Goal: Task Accomplishment & Management: Use online tool/utility

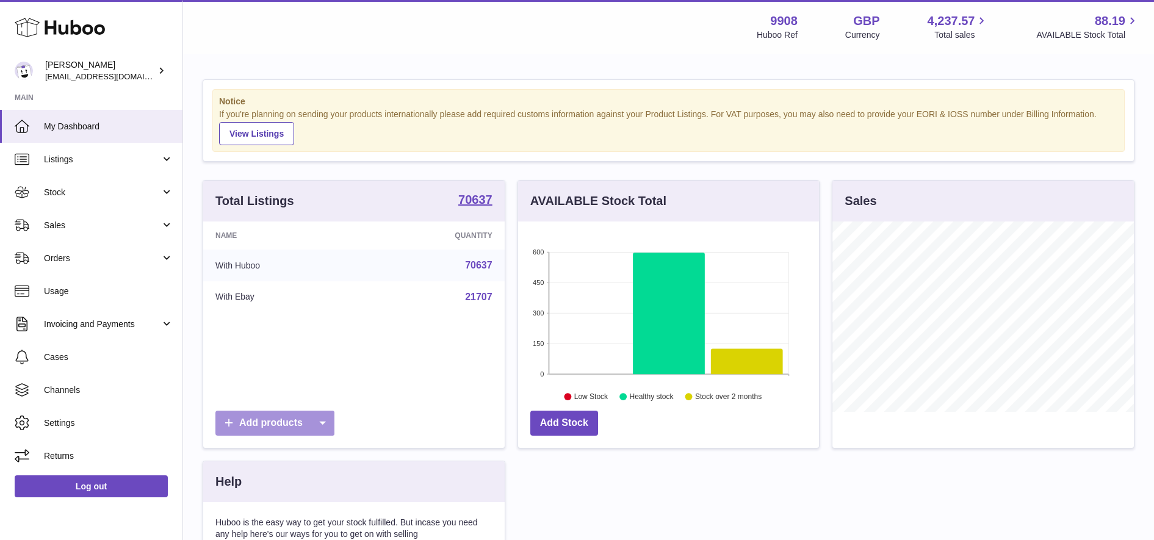
click at [329, 428] on icon at bounding box center [322, 423] width 24 height 25
drag, startPoint x: 69, startPoint y: 161, endPoint x: 78, endPoint y: 175, distance: 16.8
click at [69, 161] on span "Listings" at bounding box center [102, 160] width 117 height 12
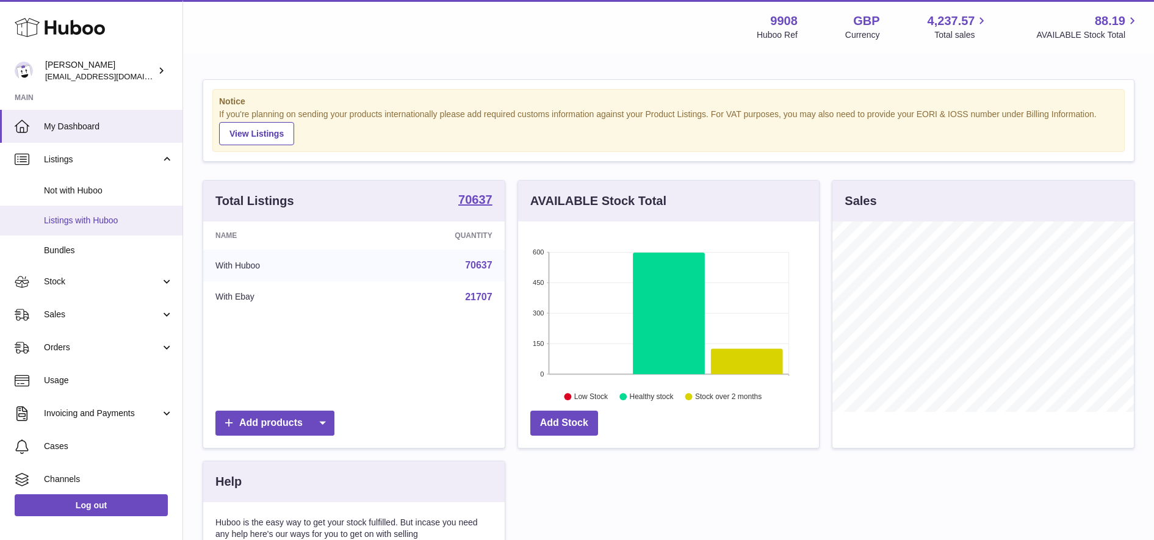
click at [93, 233] on link "Listings with Huboo" at bounding box center [91, 221] width 182 height 30
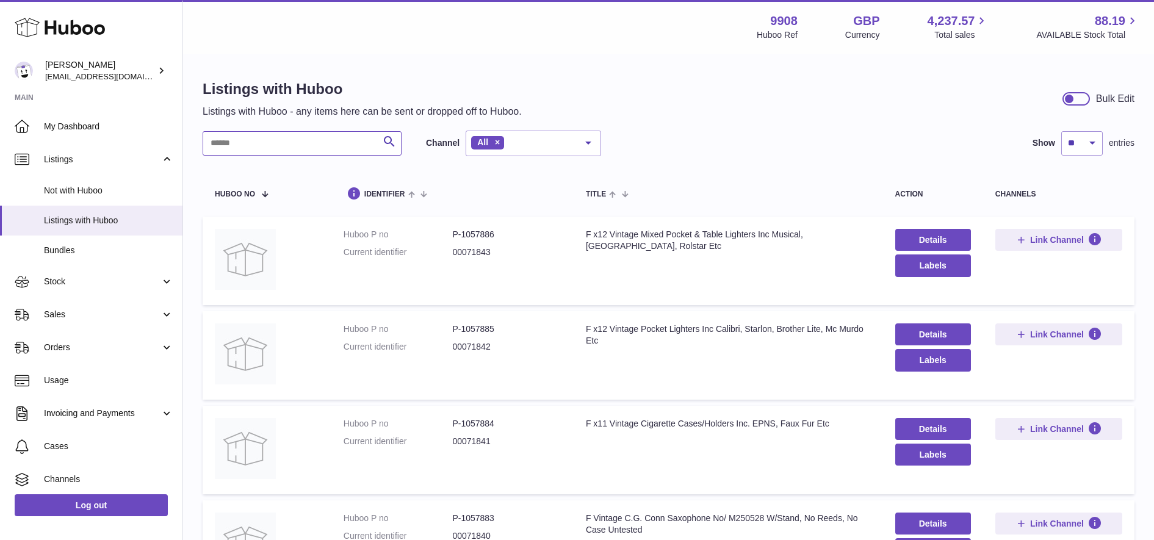
click at [263, 134] on input "text" at bounding box center [302, 143] width 199 height 24
paste input "********"
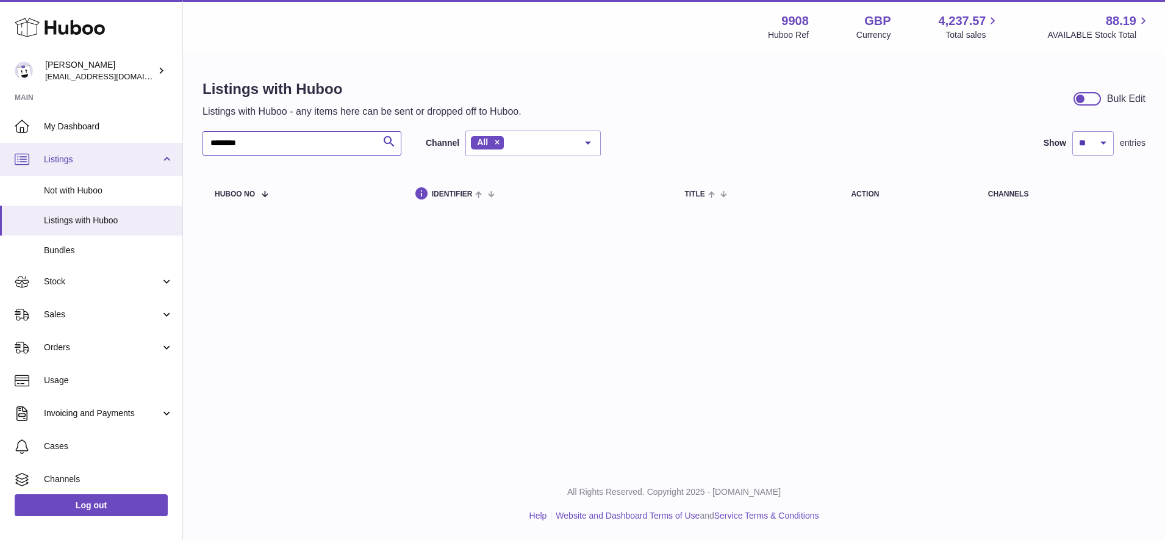
drag, startPoint x: 269, startPoint y: 151, endPoint x: 38, endPoint y: 154, distance: 231.3
click at [38, 154] on div "Huboo Ellie Baker tbcollectables@hotmail.co.uk Main My Dashboard Listings Not w…" at bounding box center [582, 270] width 1165 height 540
paste input "text"
type input "********"
click at [85, 133] on link "My Dashboard" at bounding box center [91, 126] width 182 height 33
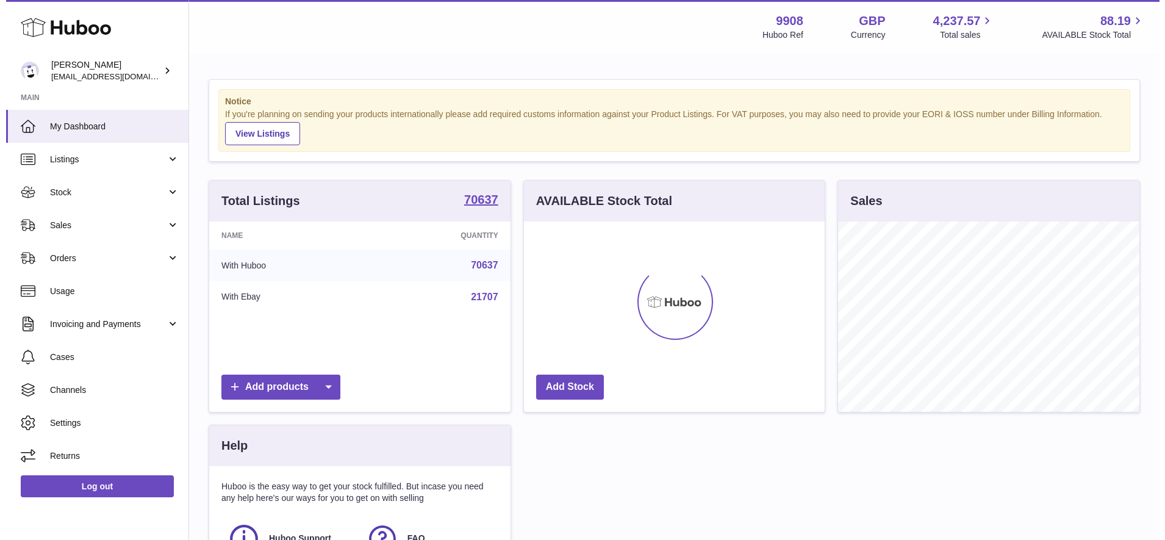
scroll to position [190, 301]
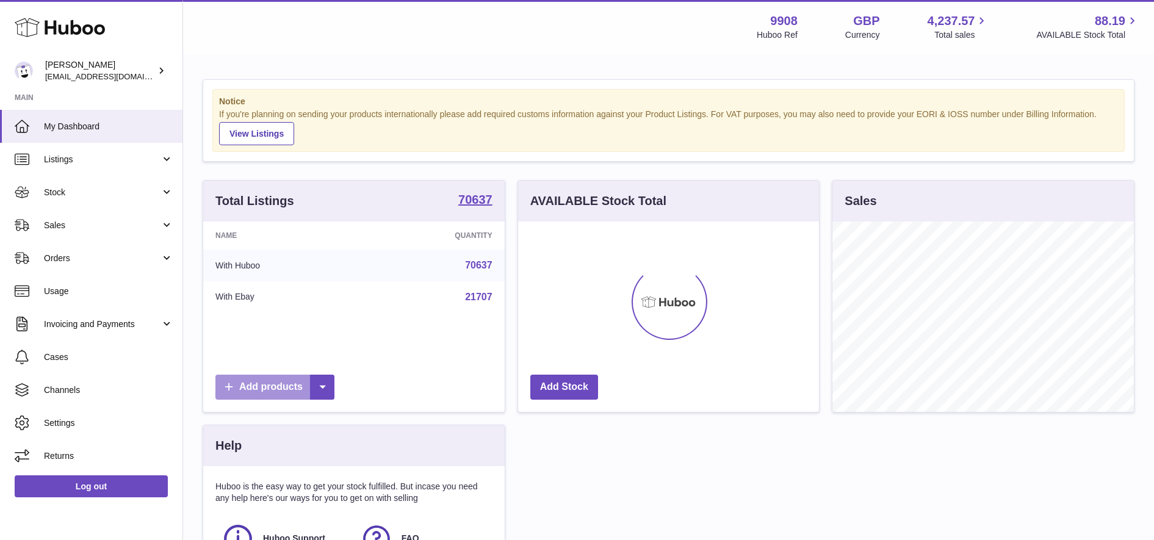
drag, startPoint x: 330, startPoint y: 388, endPoint x: 337, endPoint y: 395, distance: 9.5
click at [329, 388] on icon at bounding box center [322, 387] width 24 height 25
click at [365, 474] on link "CSV file" at bounding box center [346, 470] width 92 height 26
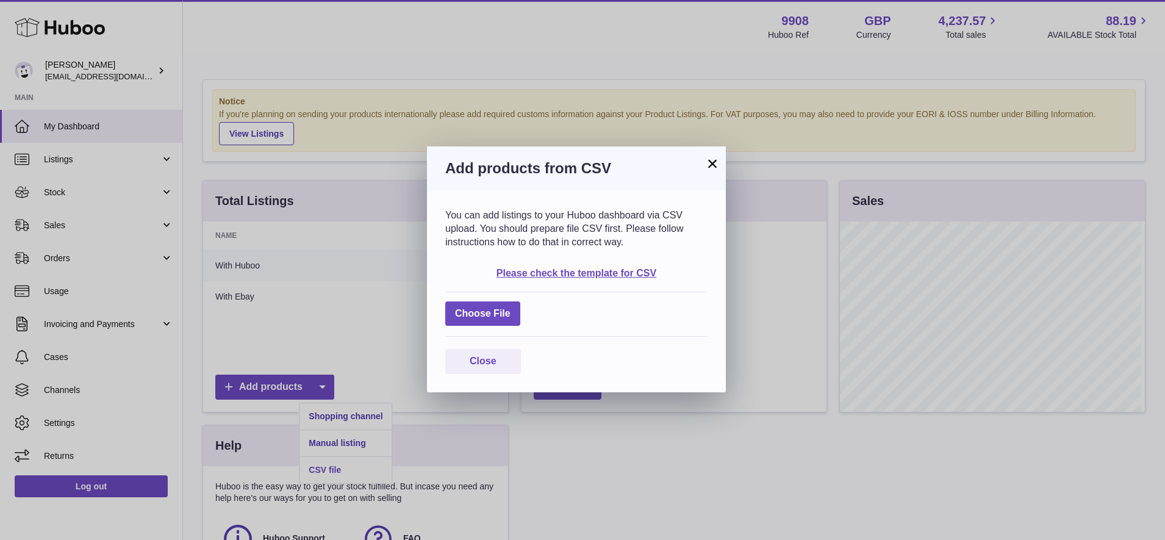
scroll to position [190, 305]
click at [488, 322] on label at bounding box center [482, 313] width 75 height 25
click at [511, 308] on input "file" at bounding box center [511, 308] width 1 height 1
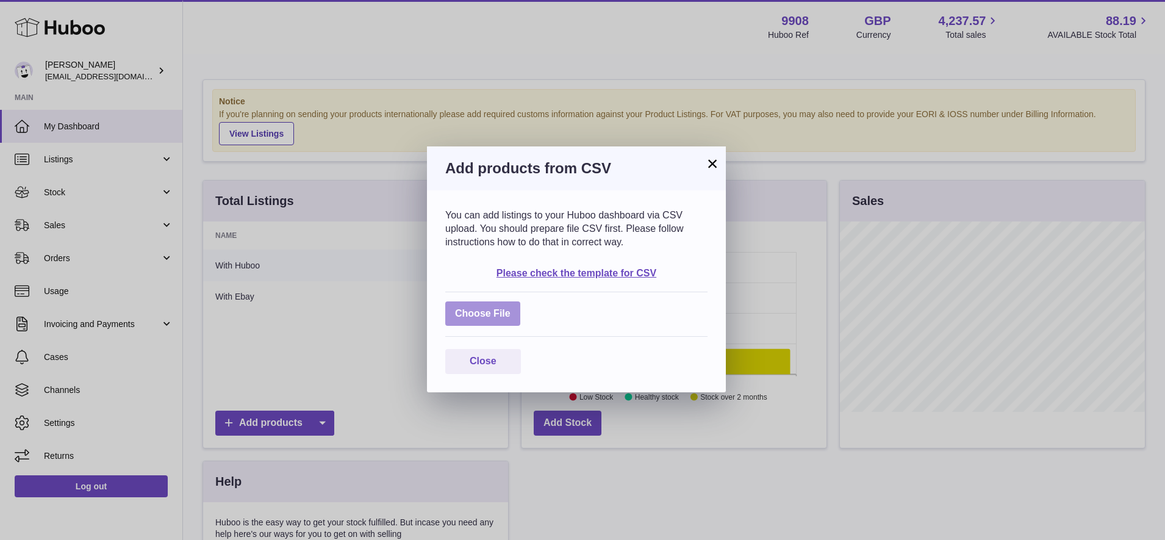
type input "**********"
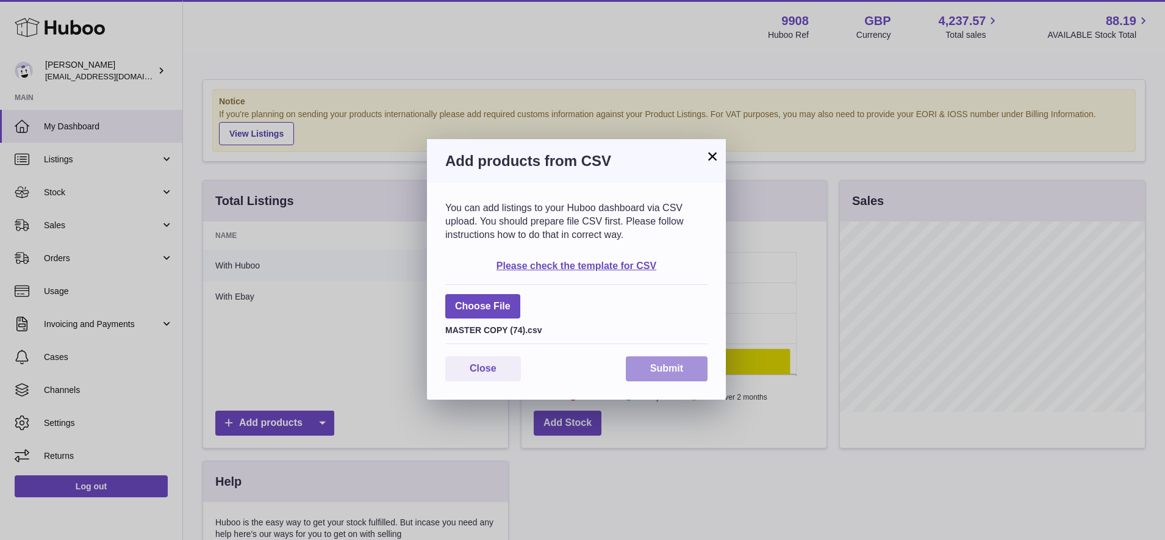
click at [659, 372] on button "Submit" at bounding box center [667, 368] width 82 height 25
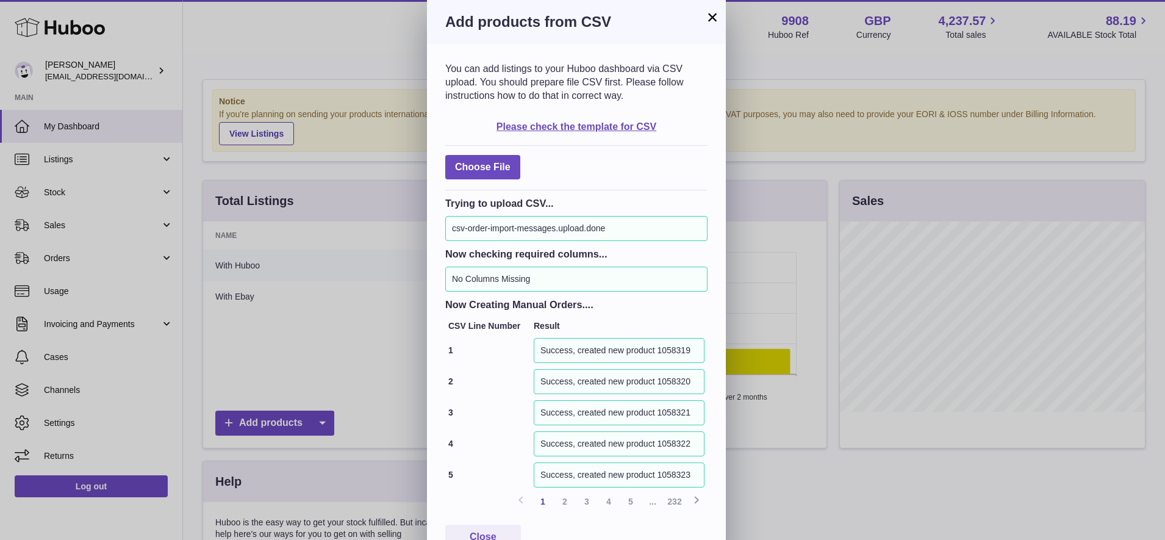
scroll to position [29, 0]
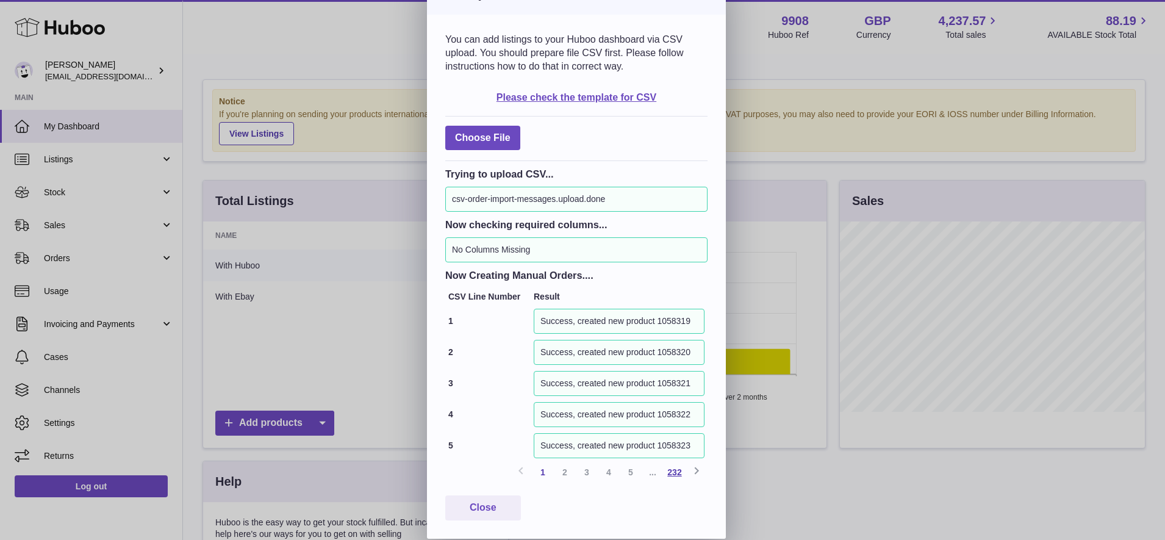
click at [679, 472] on link "232" at bounding box center [675, 472] width 22 height 22
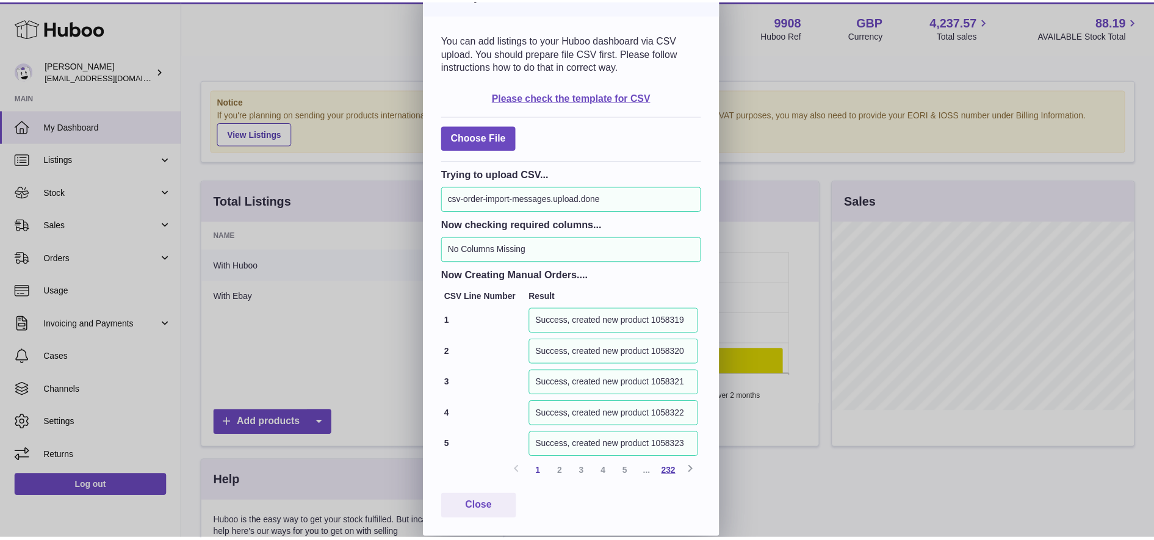
scroll to position [0, 0]
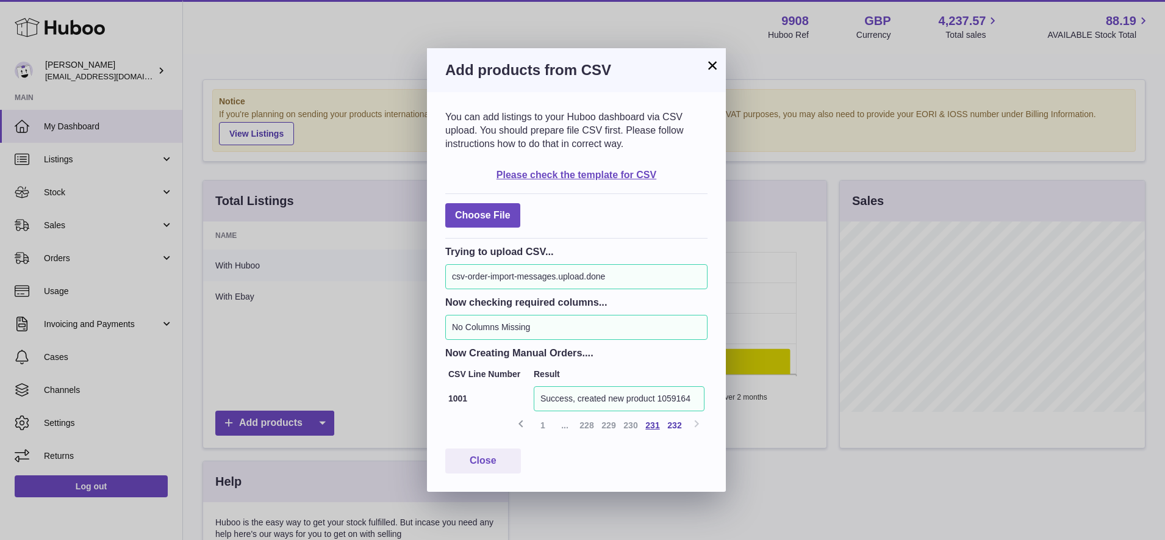
click at [649, 426] on link "231" at bounding box center [653, 425] width 22 height 22
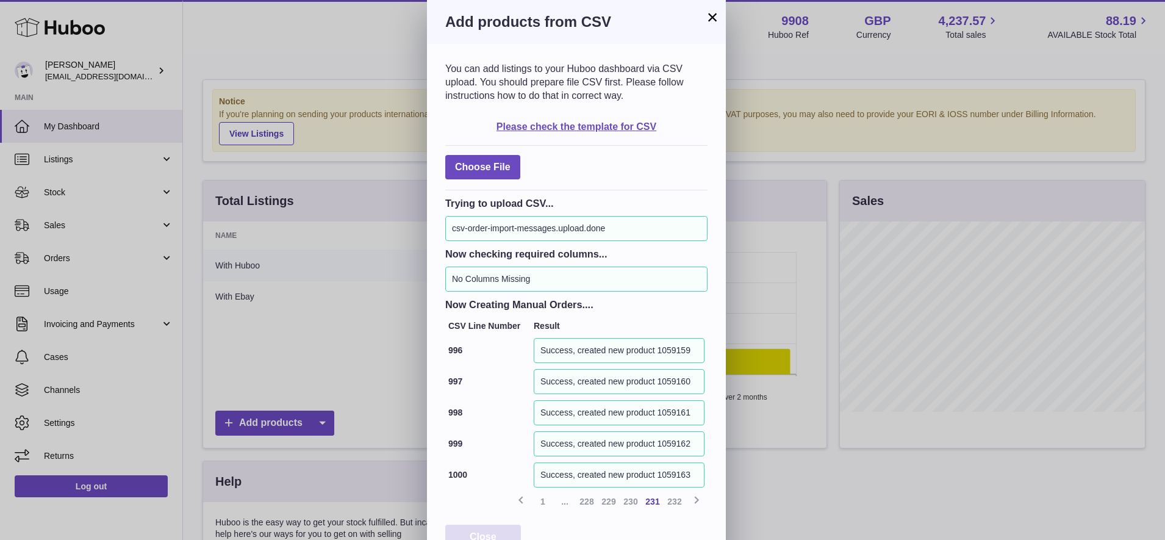
click at [499, 533] on button "Close" at bounding box center [483, 537] width 76 height 25
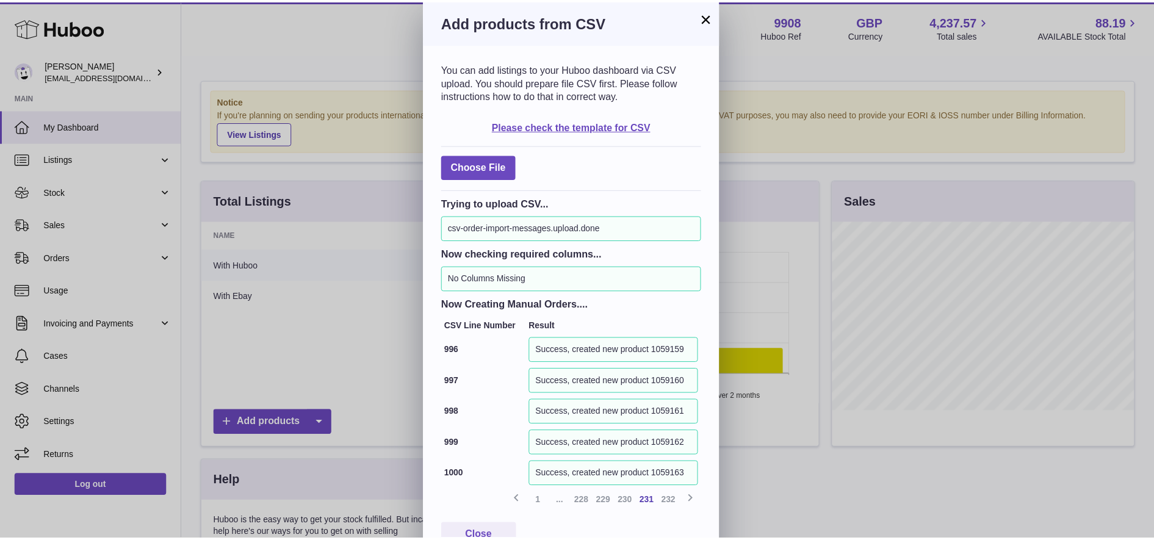
scroll to position [609960, 609849]
